Goal: Ask a question

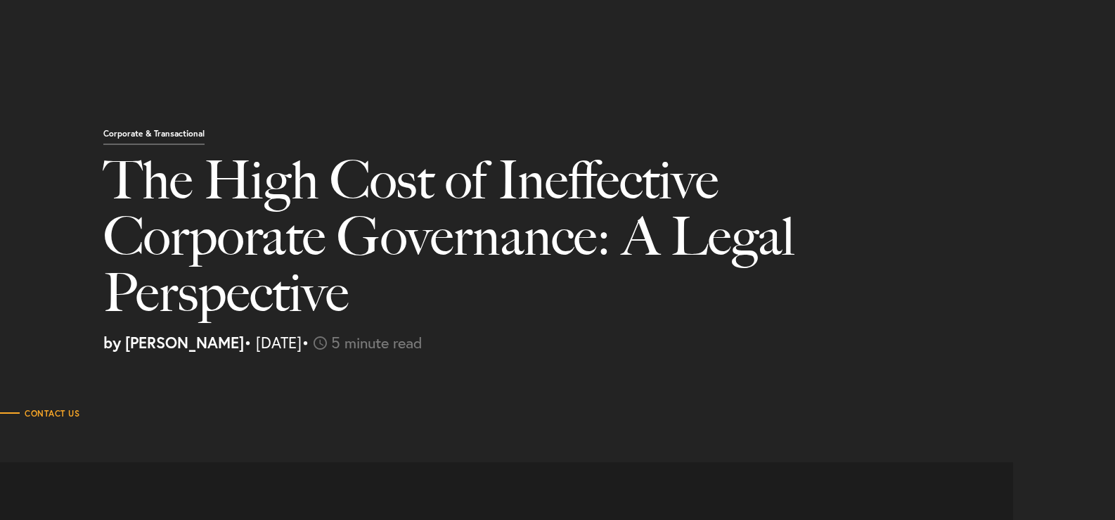
select select "MY"
select select "Austin"
select select "Business and Civil Litigation"
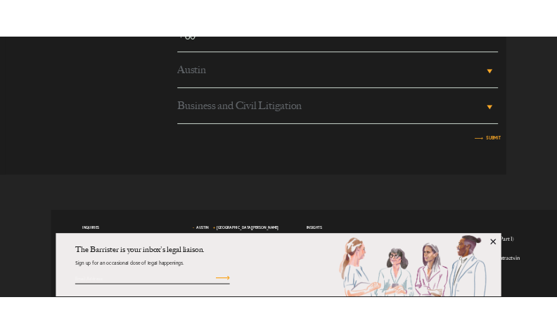
scroll to position [4570, 0]
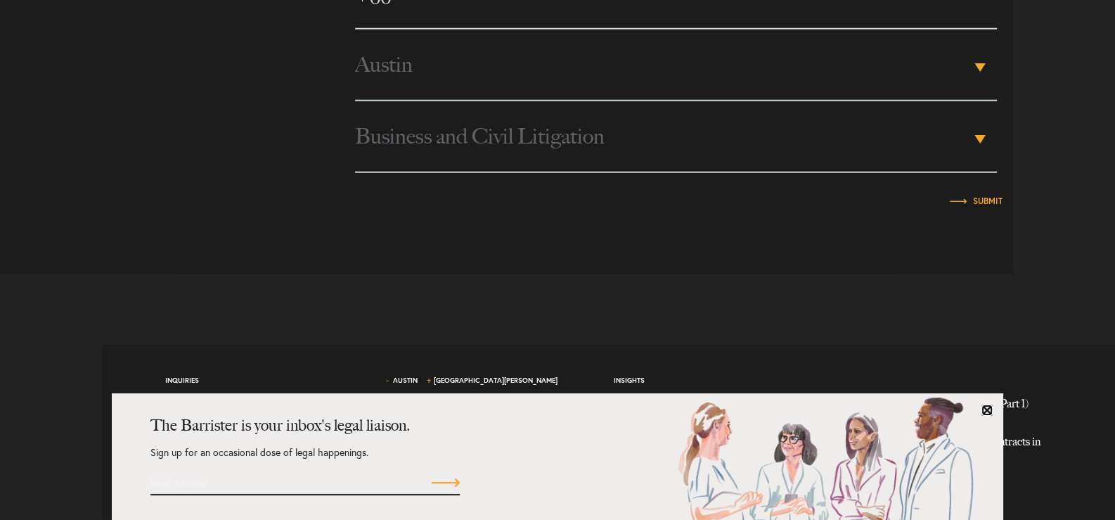
click at [981, 404] on link at bounding box center [986, 409] width 11 height 11
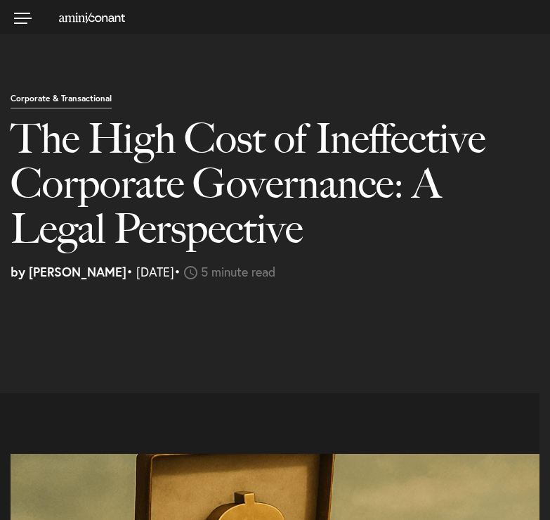
select select "MY"
select select "Austin"
select select "Business and Civil Litigation"
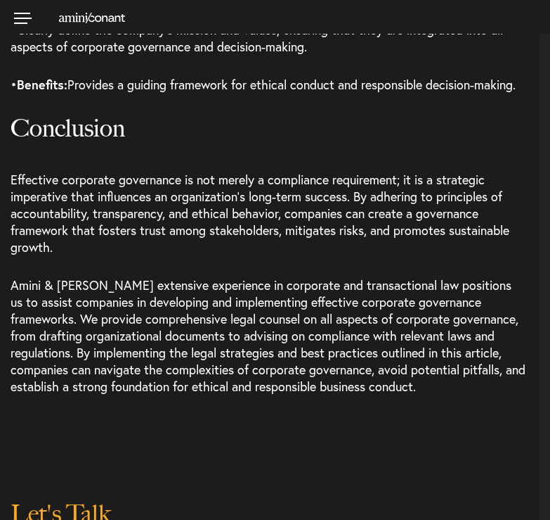
scroll to position [4570, 0]
